Goal: Information Seeking & Learning: Understand process/instructions

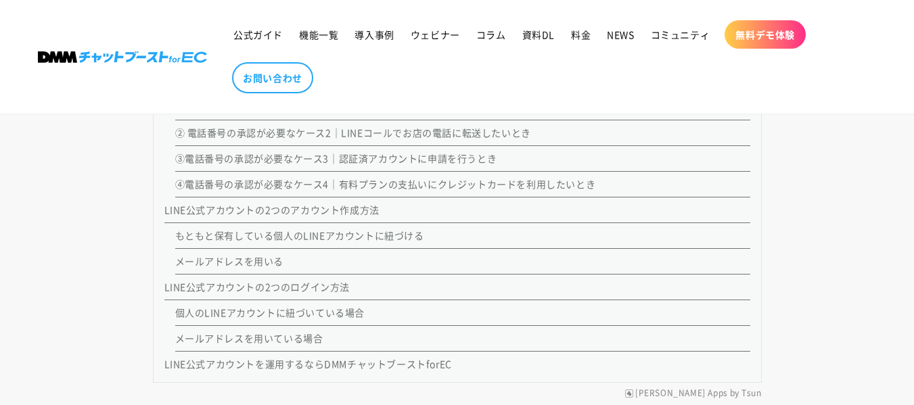
scroll to position [1261, 0]
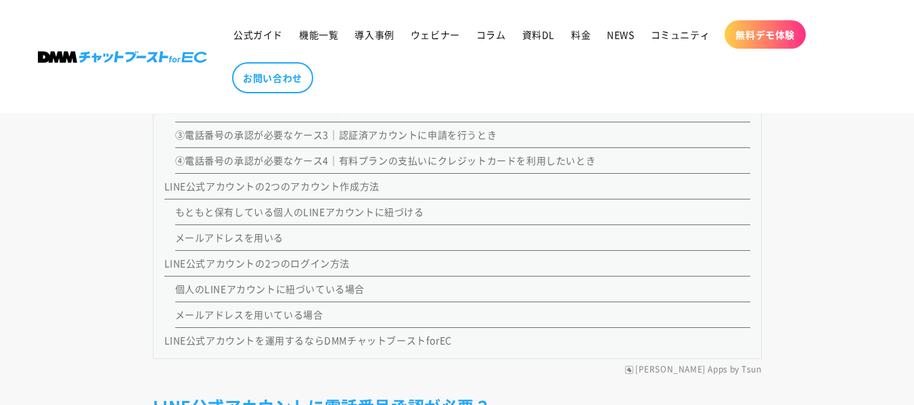
click at [223, 241] on link "メールアドレスを用いる" at bounding box center [229, 238] width 109 height 14
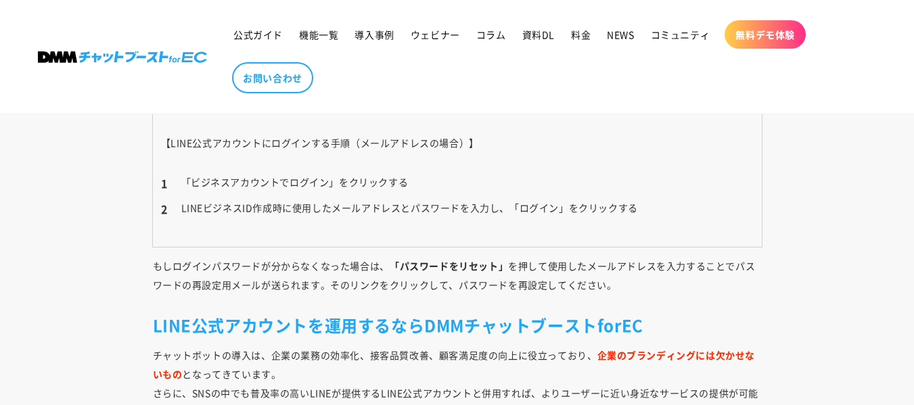
scroll to position [6509, 0]
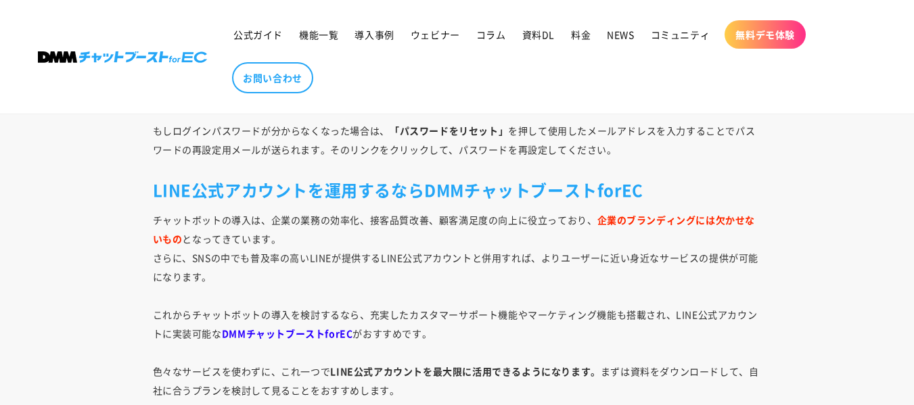
scroll to position [1261, 0]
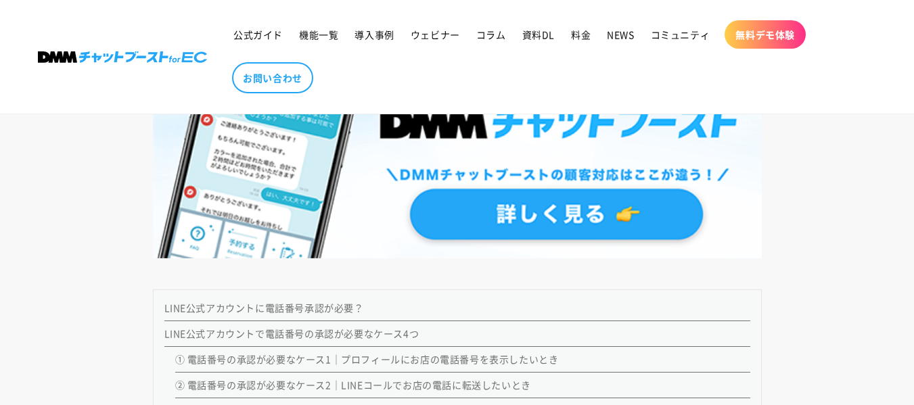
scroll to position [1083, 0]
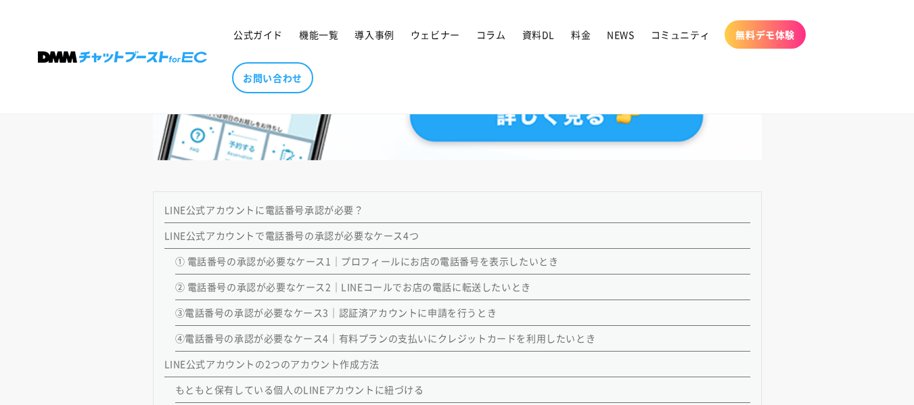
click at [447, 262] on link "① 電話番号の承認が必要なケース1｜プロフィールにお店の電話番号を表示したいとき" at bounding box center [367, 261] width 384 height 14
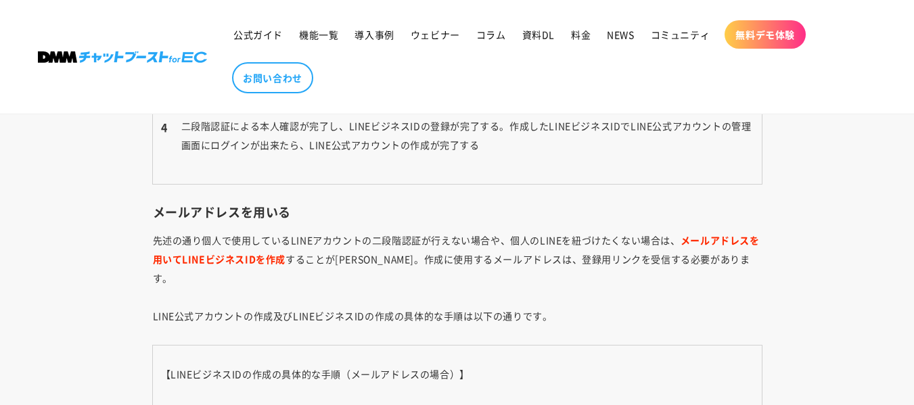
scroll to position [5019, 0]
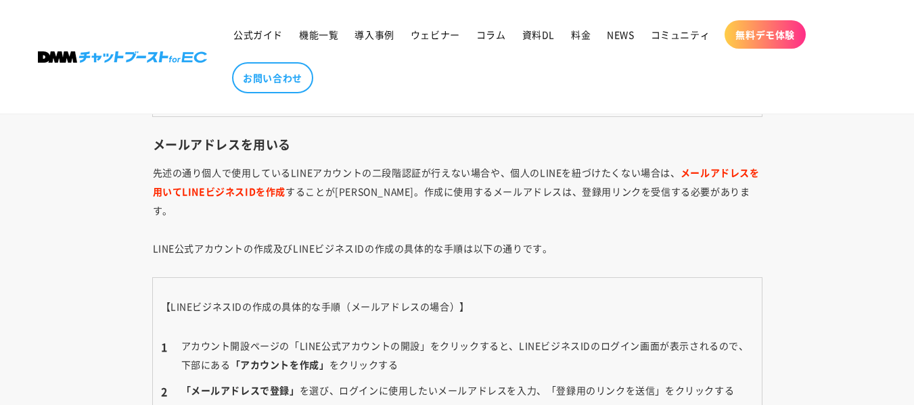
click at [482, 233] on p "先述の通り個人で使用しているLINEアカウントの二段階認証が行えない場合や、個人のLINEを紐づけたくない場合は、 メールアドレスを用いてLINEビジネスID…" at bounding box center [457, 210] width 609 height 95
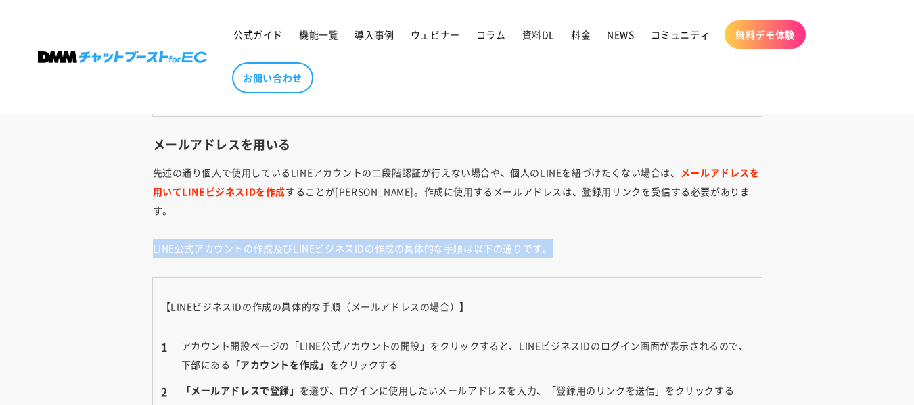
click at [482, 233] on p "先述の通り個人で使用しているLINEアカウントの二段階認証が行えない場合や、個人のLINEを紐づけたくない場合は、 メールアドレスを用いてLINEビジネスID…" at bounding box center [457, 210] width 609 height 95
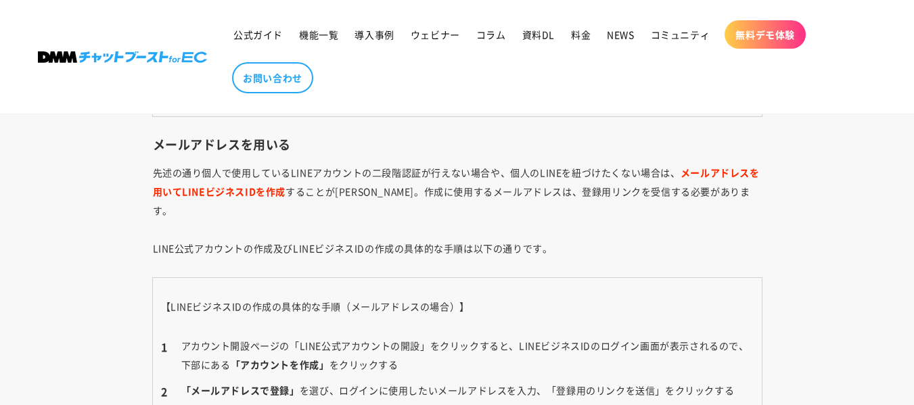
click at [592, 184] on p "先述の通り個人で使用しているLINEアカウントの二段階認証が行えない場合や、個人のLINEを紐づけたくない場合は、 メールアドレスを用いてLINEビジネスID…" at bounding box center [457, 210] width 609 height 95
click at [591, 185] on p "先述の通り個人で使用しているLINEアカウントの二段階認証が行えない場合や、個人のLINEを紐づけたくない場合は、 メールアドレスを用いてLINEビジネスID…" at bounding box center [457, 210] width 609 height 95
click at [590, 186] on p "先述の通り個人で使用しているLINEアカウントの二段階認証が行えない場合や、個人のLINEを紐づけたくない場合は、 メールアドレスを用いてLINEビジネスID…" at bounding box center [457, 210] width 609 height 95
click at [574, 223] on p "先述の通り個人で使用しているLINEアカウントの二段階認証が行えない場合や、個人のLINEを紐づけたくない場合は、 メールアドレスを用いてLINEビジネスID…" at bounding box center [457, 210] width 609 height 95
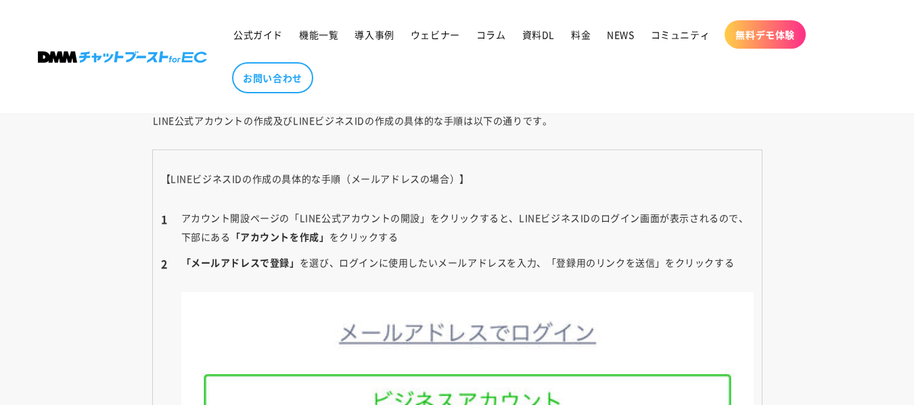
scroll to position [5154, 0]
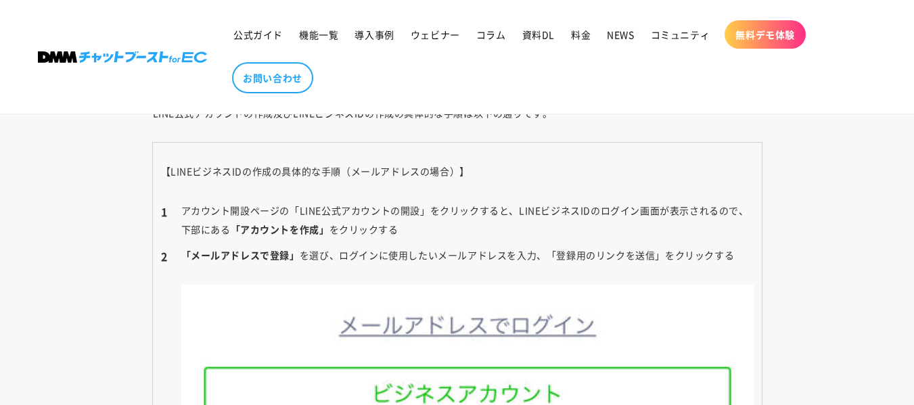
click at [311, 201] on li "アカウント開設ページの「LINE公式アカウントの開設」をクリックすると、LINEビジネスIDのログイン画面が表示されるので、下部にある 「アカウントを作成」 …" at bounding box center [457, 220] width 593 height 38
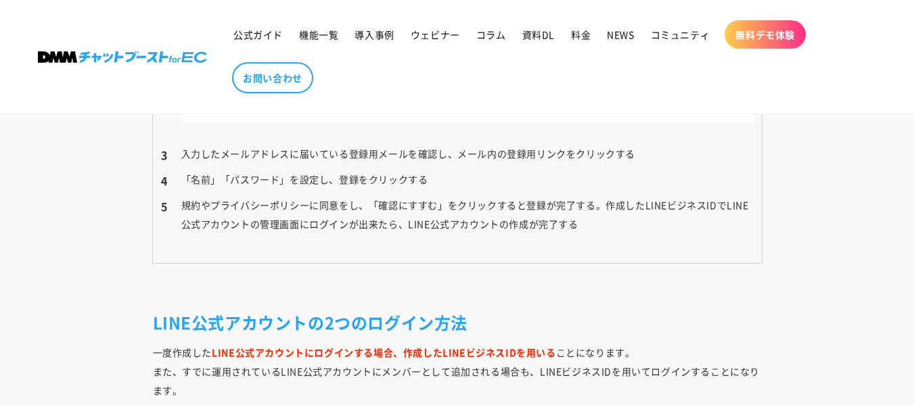
scroll to position [5560, 0]
click at [517, 143] on li "入力したメールアドレスに届いている登録用メールを確認し、メール内の登録用リンクをクリックする" at bounding box center [457, 152] width 593 height 19
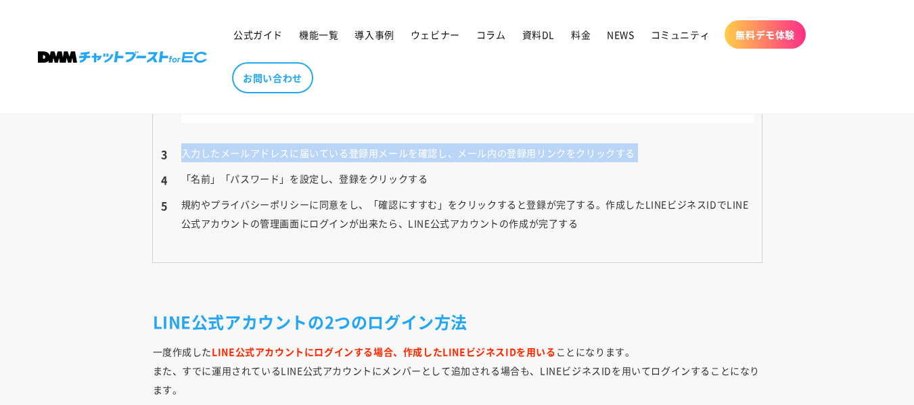
click at [517, 143] on li "入力したメールアドレスに届いている登録用メールを確認し、メール内の登録用リンクをクリックする" at bounding box center [457, 152] width 593 height 19
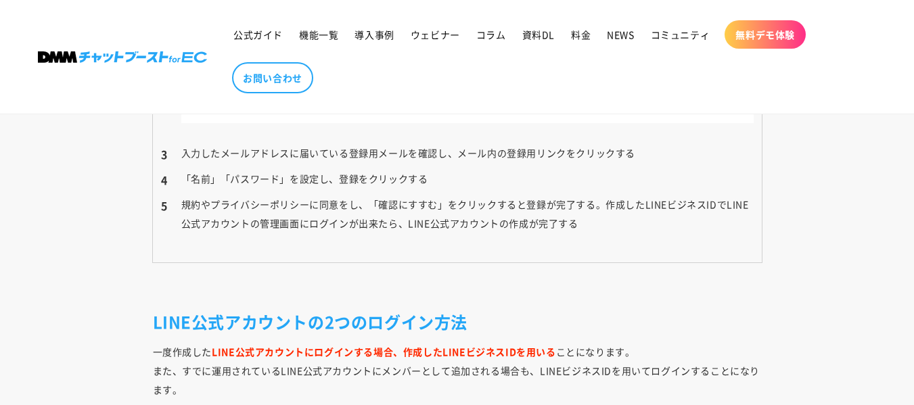
click at [501, 169] on li "「名前」「パスワード」を設定し、登録をクリックする" at bounding box center [457, 178] width 593 height 19
click at [464, 169] on li "「名前」「パスワード」を設定し、登録をクリックする" at bounding box center [457, 178] width 593 height 19
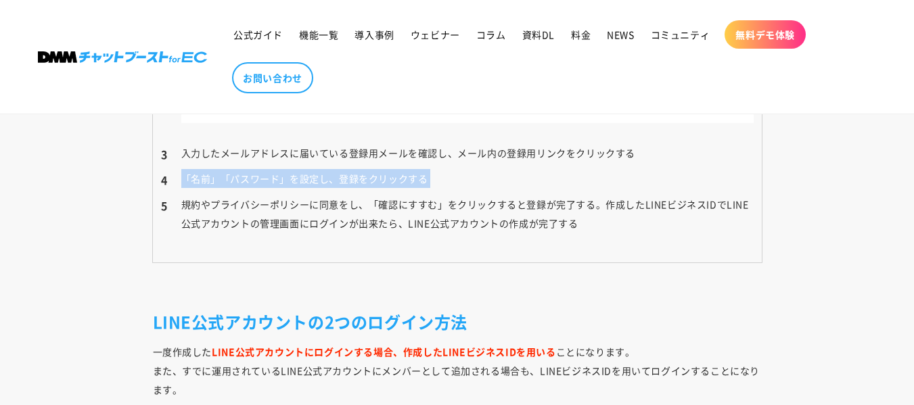
click at [464, 169] on li "「名前」「パスワード」を設定し、登録をクリックする" at bounding box center [457, 178] width 593 height 19
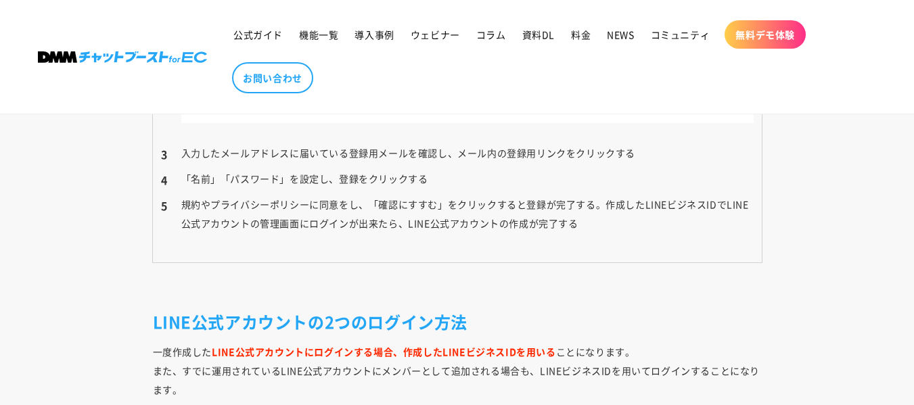
click at [489, 171] on ol "アカウント開設ページの「LINE公式アカウントの開設」をクリックすると、LINEビジネスIDのログイン画面が表示されるので、下部にある 「アカウントを作成」 …" at bounding box center [457, 14] width 593 height 438
click at [483, 195] on li "規約やプライバシーポリシーに同意をし、「確認にすすむ」をクリックすると登録が完了する。作成したLINEビジネスIDでLINE公式アカウントの管理画面にログイン…" at bounding box center [457, 214] width 593 height 38
click at [484, 195] on li "規約やプライバシーポリシーに同意をし、「確認にすすむ」をクリックすると登録が完了する。作成したLINEビジネスIDでLINE公式アカウントの管理画面にログイン…" at bounding box center [457, 214] width 593 height 38
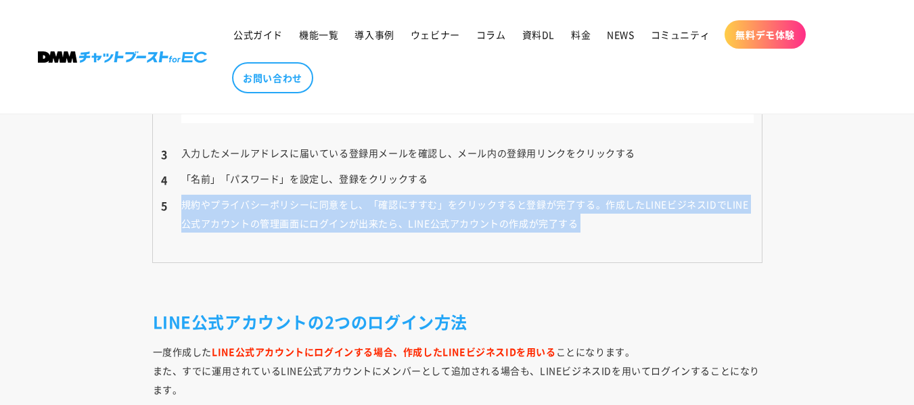
click at [485, 195] on li "規約やプライバシーポリシーに同意をし、「確認にすすむ」をクリックすると登録が完了する。作成したLINEビジネスIDでLINE公式アカウントの管理画面にログイン…" at bounding box center [457, 214] width 593 height 38
click at [487, 195] on li "規約やプライバシーポリシーに同意をし、「確認にすすむ」をクリックすると登録が完了する。作成したLINEビジネスIDでLINE公式アカウントの管理画面にログイン…" at bounding box center [457, 214] width 593 height 38
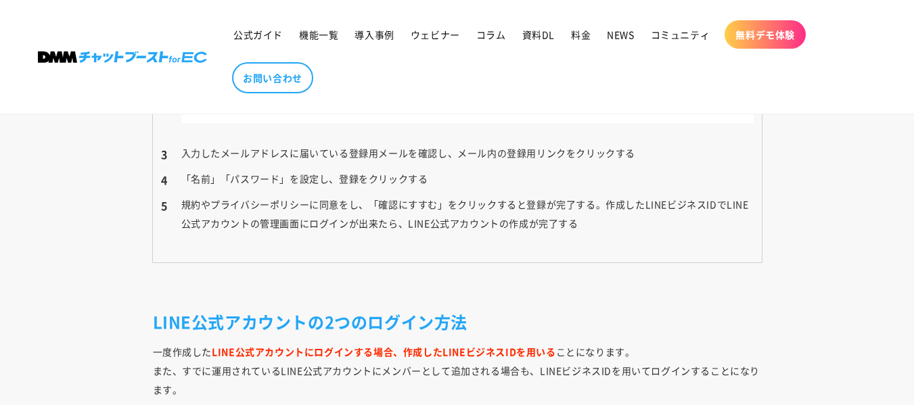
click at [434, 195] on li "規約やプライバシーポリシーに同意をし、「確認にすすむ」をクリックすると登録が完了する。作成したLINEビジネスIDでLINE公式アカウントの管理画面にログイン…" at bounding box center [457, 214] width 593 height 38
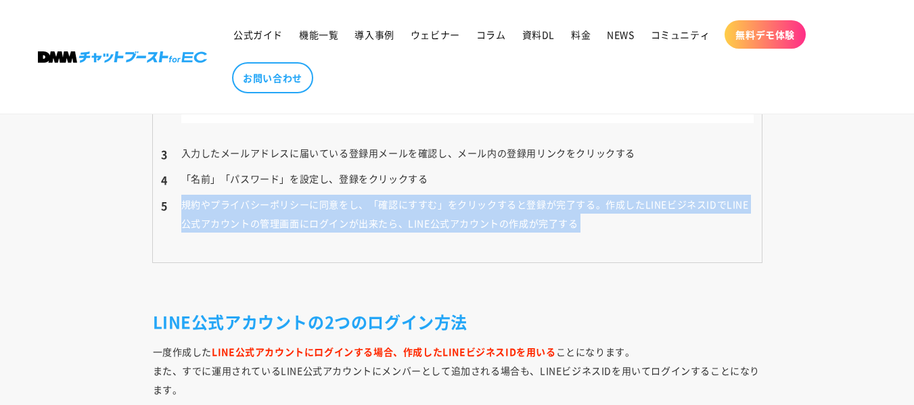
click at [434, 195] on li "規約やプライバシーポリシーに同意をし、「確認にすすむ」をクリックすると登録が完了する。作成したLINEビジネスIDでLINE公式アカウントの管理画面にログイン…" at bounding box center [457, 214] width 593 height 38
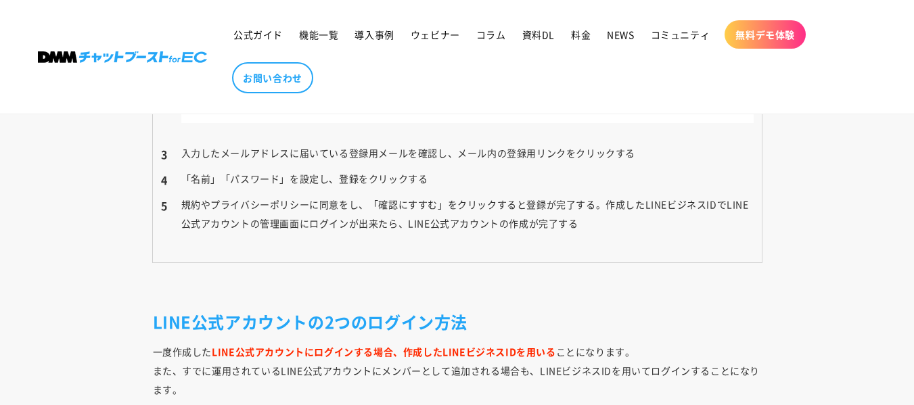
click at [608, 207] on li "規約やプライバシーポリシーに同意をし、「確認にすすむ」をクリックすると登録が完了する。作成したLINEビジネスIDでLINE公式アカウントの管理画面にログイン…" at bounding box center [457, 214] width 593 height 38
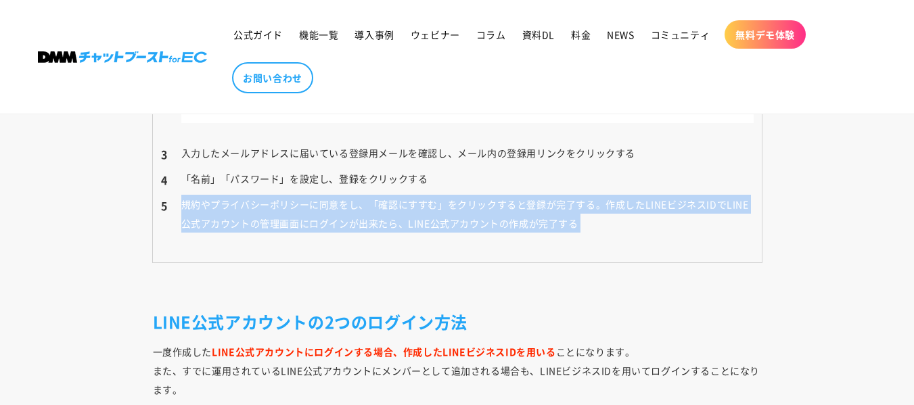
click at [608, 207] on li "規約やプライバシーポリシーに同意をし、「確認にすすむ」をクリックすると登録が完了する。作成したLINEビジネスIDでLINE公式アカウントの管理画面にログイン…" at bounding box center [457, 214] width 593 height 38
click at [610, 217] on td "【LINEビジネスIDの作成の具体的な手順（メールアドレスの場合）】 アカウント開設ページの「LINE公式アカウントの開設」をクリックすると、LINEビジネス…" at bounding box center [457, 0] width 609 height 526
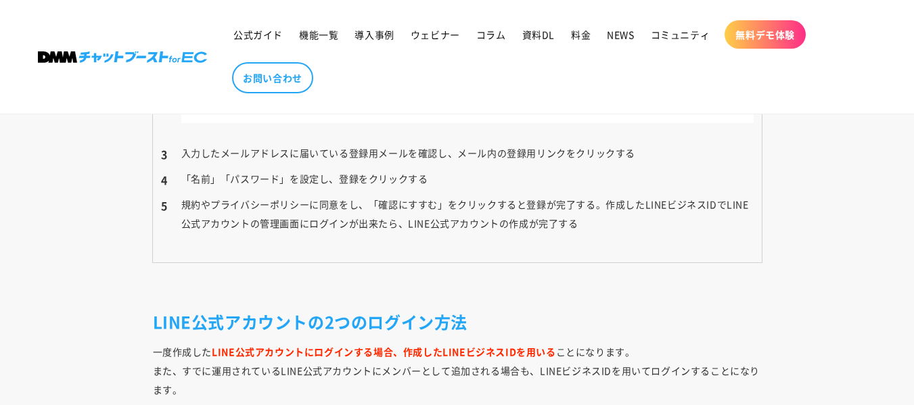
click at [305, 198] on li "規約やプライバシーポリシーに同意をし、「確認にすすむ」をクリックすると登録が完了する。作成したLINEビジネスIDでLINE公式アカウントの管理画面にログイン…" at bounding box center [457, 214] width 593 height 38
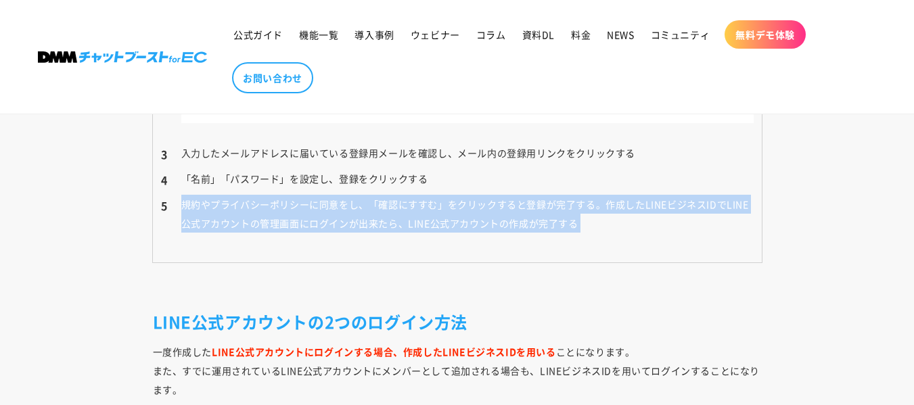
click at [305, 198] on li "規約やプライバシーポリシーに同意をし、「確認にすすむ」をクリックすると登録が完了する。作成したLINEビジネスIDでLINE公式アカウントの管理画面にログイン…" at bounding box center [457, 214] width 593 height 38
click at [335, 216] on td "【LINEビジネスIDの作成の具体的な手順（メールアドレスの場合）】 アカウント開設ページの「LINE公式アカウントの開設」をクリックすると、LINEビジネス…" at bounding box center [457, 0] width 609 height 526
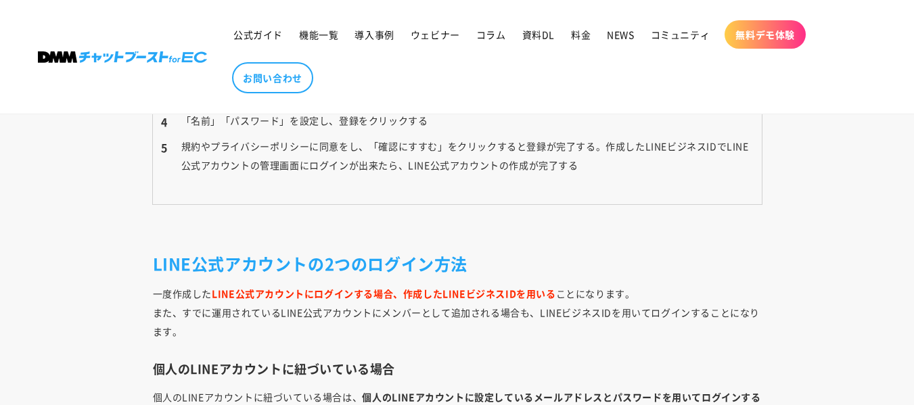
scroll to position [5628, 0]
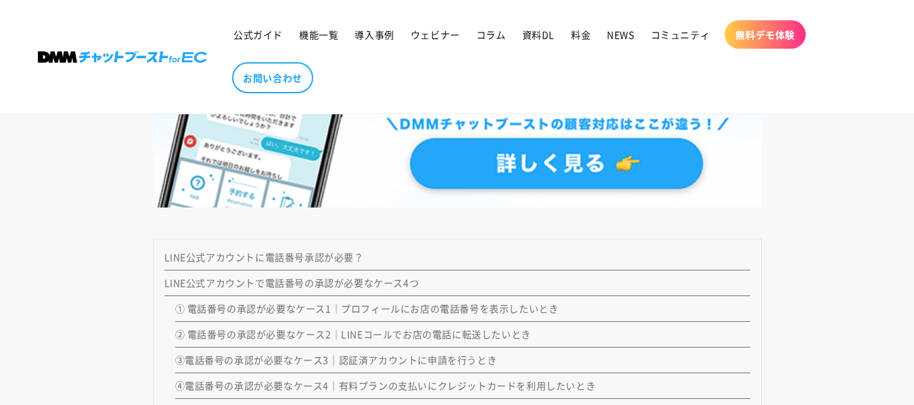
scroll to position [1083, 0]
